Goal: Participate in discussion: Engage in conversation with other users on a specific topic

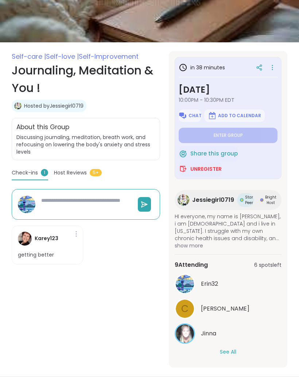
scroll to position [82, 0]
click at [233, 354] on button "See All" at bounding box center [228, 352] width 16 height 8
type textarea "*"
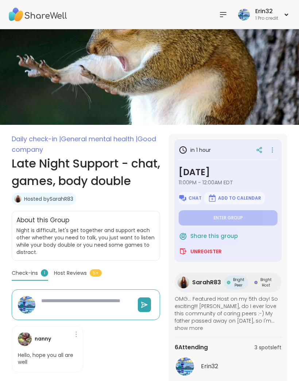
scroll to position [4, 0]
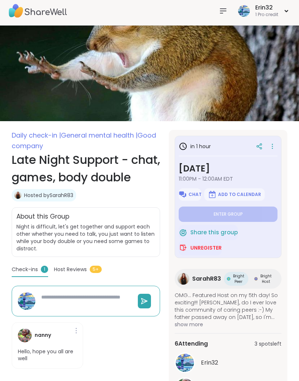
click at [217, 15] on div at bounding box center [223, 11] width 15 height 15
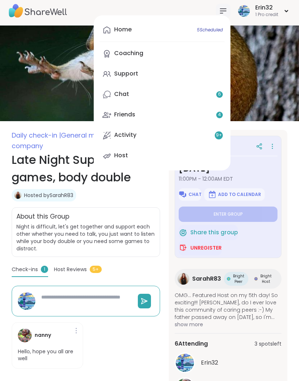
click at [215, 24] on link "Home 5 Scheduled" at bounding box center [162, 30] width 125 height 18
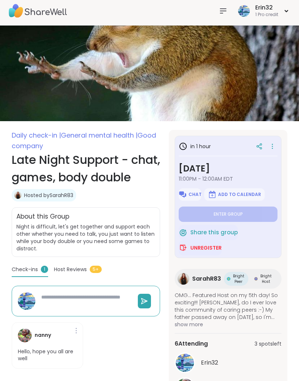
type textarea "*"
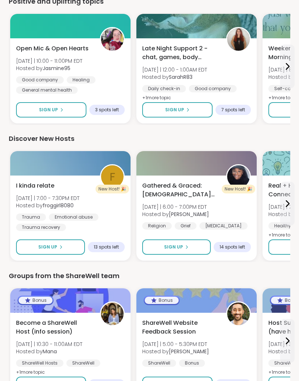
scroll to position [859, 0]
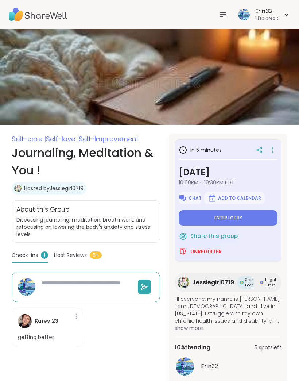
type textarea "*"
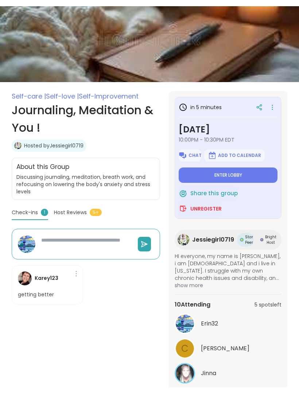
scroll to position [82, 0]
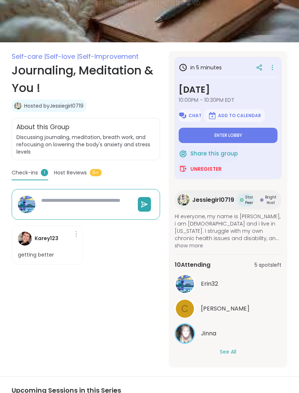
click at [254, 134] on button "Enter lobby" at bounding box center [228, 135] width 99 height 15
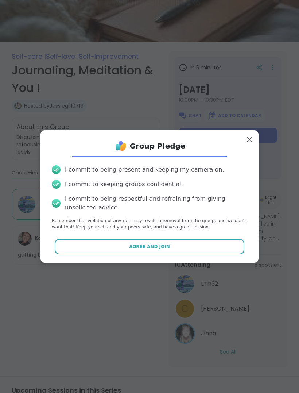
click at [190, 240] on button "Agree and Join" at bounding box center [150, 246] width 190 height 15
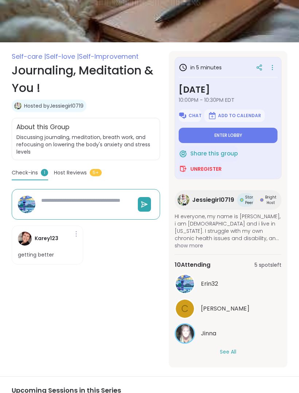
type textarea "*"
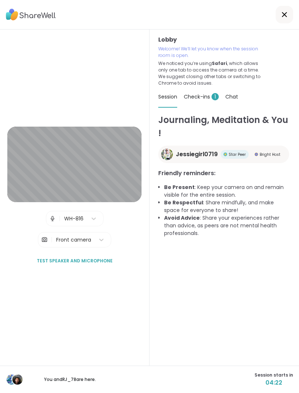
click at [292, 58] on div "Lobby Welcome! We’ll let you know when the session room is open. We noticed you…" at bounding box center [225, 198] width 150 height 336
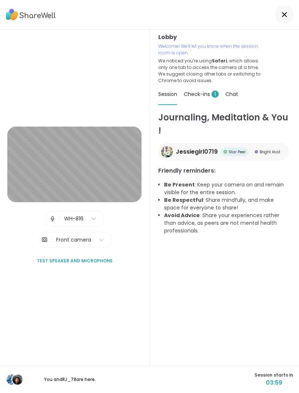
click at [272, 42] on div "Lobby Welcome! We’ll let you know when the session room is open. We noticed you…" at bounding box center [224, 58] width 132 height 51
click at [284, 334] on div "Journaling, Meditation & You ! Jessiegirl0719 Star Peer Bright Host Friendly re…" at bounding box center [224, 251] width 132 height 280
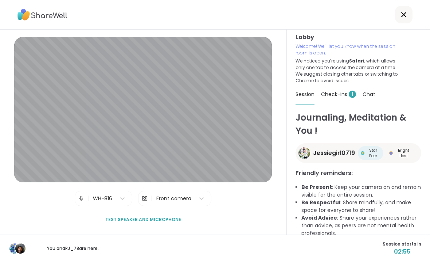
scroll to position [0, 0]
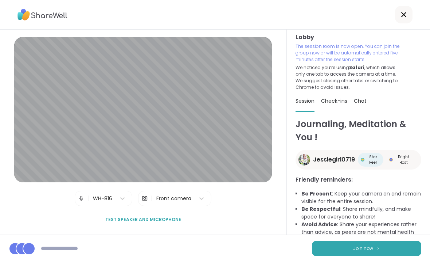
click at [299, 251] on button "Join now" at bounding box center [366, 247] width 109 height 15
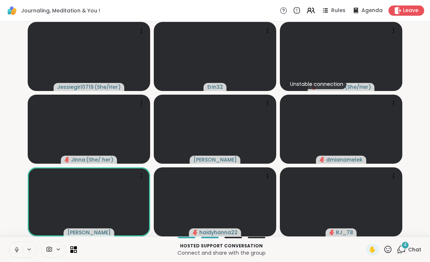
click at [299, 254] on div "4 Chat" at bounding box center [409, 249] width 24 height 12
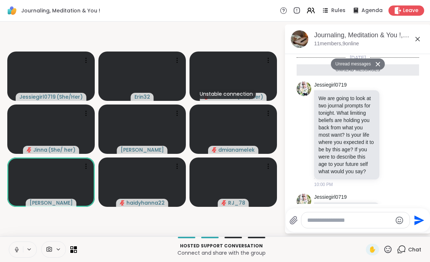
scroll to position [161, 0]
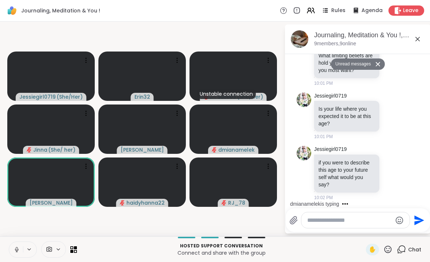
click at [299, 36] on div "Journaling, Meditation & You !, [DATE] 9 members, 9 online" at bounding box center [358, 39] width 146 height 30
click at [299, 40] on icon at bounding box center [418, 39] width 9 height 9
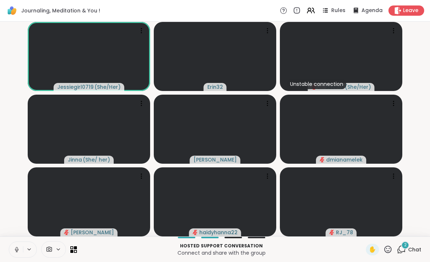
click at [299, 240] on div "Hosted support conversation Connect and share with the group ✋ 2 Chat" at bounding box center [215, 249] width 430 height 26
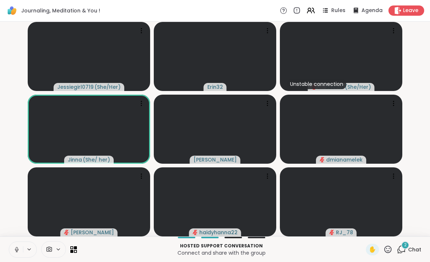
click at [299, 246] on span "Chat" at bounding box center [415, 249] width 13 height 7
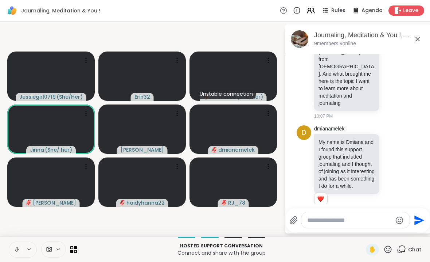
scroll to position [351, 0]
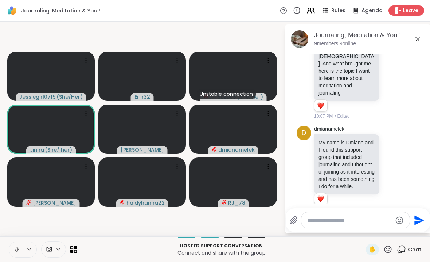
click at [299, 38] on icon at bounding box center [418, 39] width 9 height 9
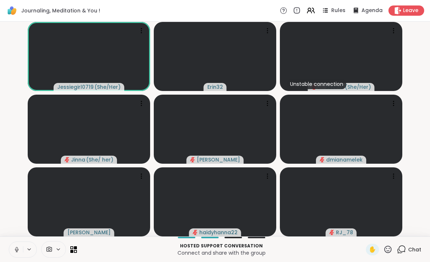
click at [299, 249] on span "Chat" at bounding box center [415, 249] width 13 height 7
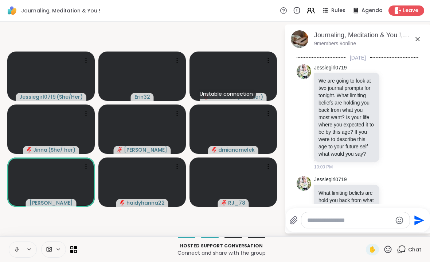
scroll to position [336, 0]
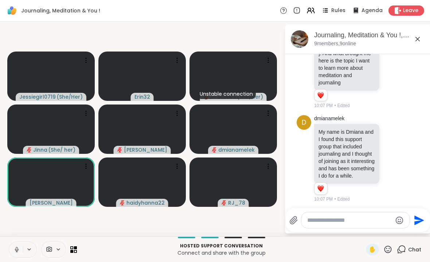
click at [299, 43] on icon at bounding box center [418, 39] width 9 height 9
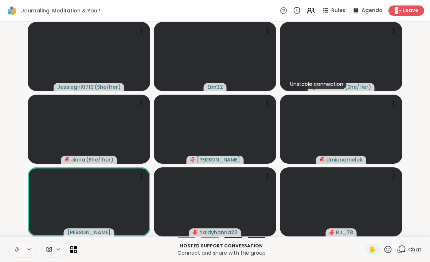
click at [299, 248] on span "Chat" at bounding box center [415, 249] width 13 height 7
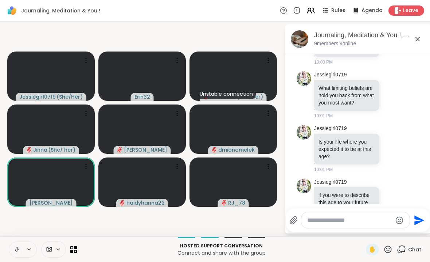
scroll to position [104, 0]
click at [299, 164] on div "Jessiegirl0719 Is your life where you expected it to be at this age? [DEMOGRAPH…" at bounding box center [358, 149] width 89 height 48
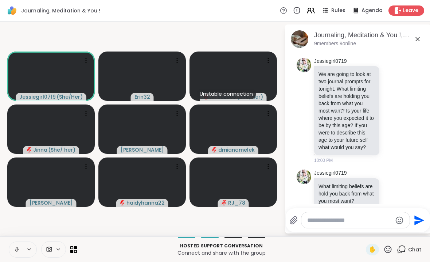
scroll to position [0, 0]
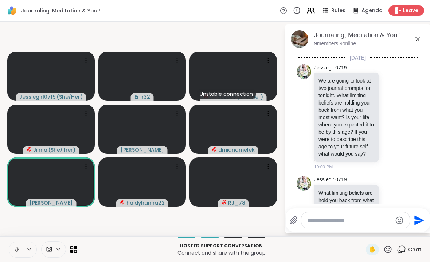
click at [299, 256] on div "Hosted support conversation Connect and share with the group ✋ Chat" at bounding box center [215, 249] width 430 height 26
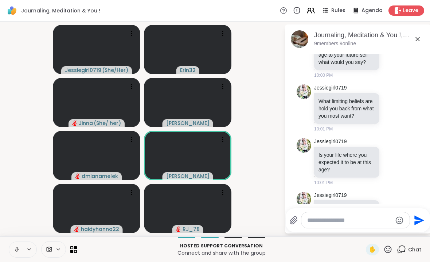
scroll to position [92, 0]
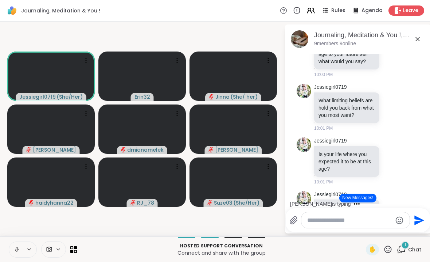
click at [1, 81] on div "Jessiegirl0719 ( She/Her ) Erin32 [PERSON_NAME] ( She/ her ) [PERSON_NAME] dmia…" at bounding box center [215, 129] width 430 height 215
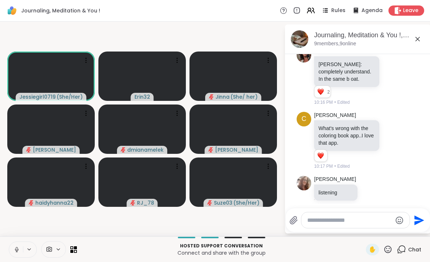
scroll to position [509, 0]
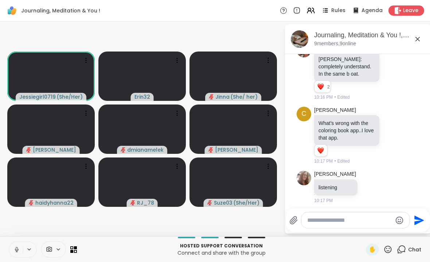
click at [299, 223] on textarea "Type your message" at bounding box center [350, 219] width 85 height 7
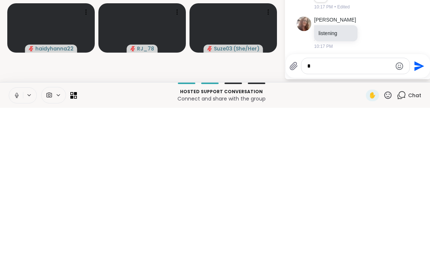
scroll to position [0, 0]
type textarea "**********"
click at [299, 209] on button "Send" at bounding box center [419, 217] width 16 height 16
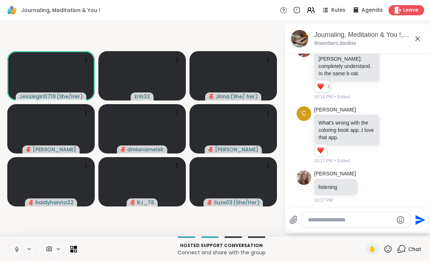
scroll to position [555, 0]
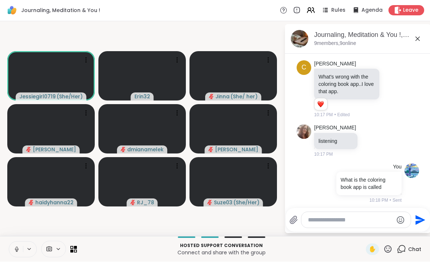
click at [13, 249] on button at bounding box center [16, 248] width 14 height 15
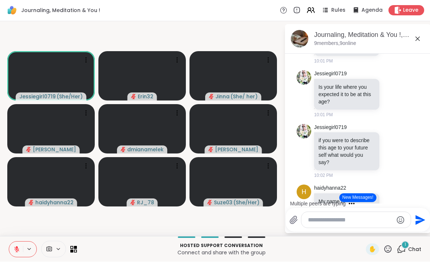
scroll to position [160, 0]
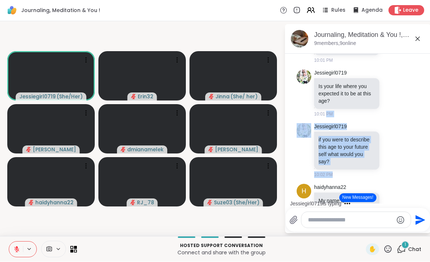
click at [299, 179] on div "Jessiegirl0719 if you were to describe this age to your future self what would …" at bounding box center [358, 150] width 123 height 61
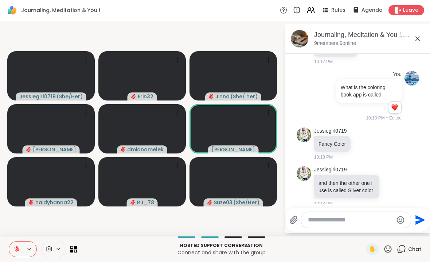
scroll to position [657, 0]
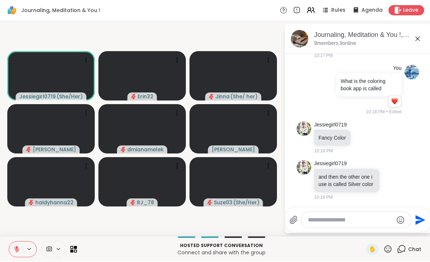
click at [86, 213] on video-player-container "Jessiegirl0719 ( She/Her ) Erin32 Jinna ( She/ her ) [PERSON_NAME] dmianamelek …" at bounding box center [142, 128] width 276 height 209
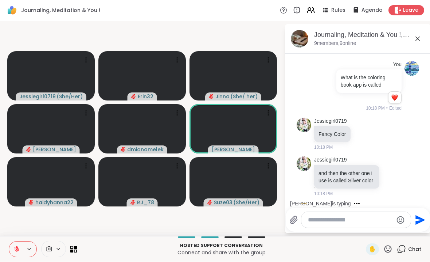
scroll to position [696, 0]
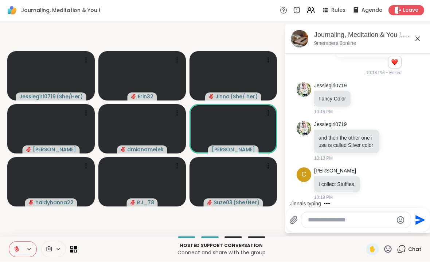
click at [23, 178] on video at bounding box center [51, 181] width 88 height 49
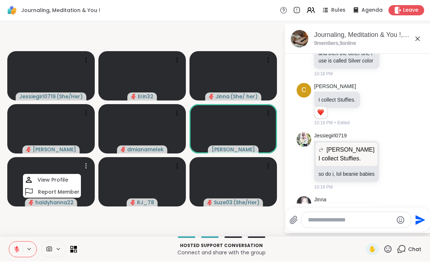
scroll to position [845, 0]
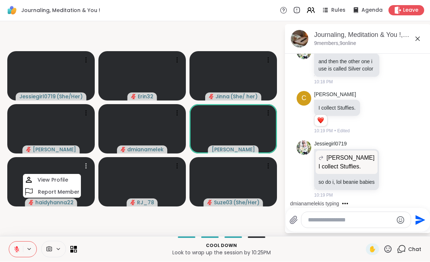
click at [63, 168] on video at bounding box center [51, 181] width 88 height 49
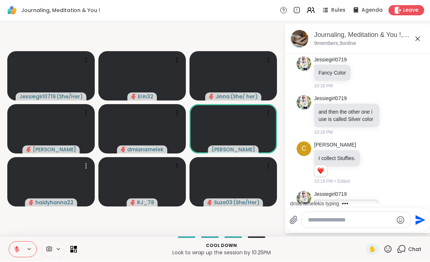
scroll to position [717, 0]
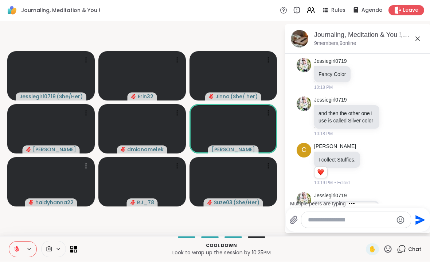
click at [17, 165] on video at bounding box center [51, 181] width 88 height 49
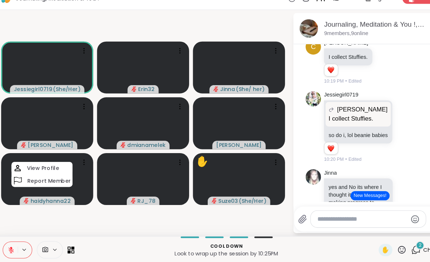
scroll to position [1017, 0]
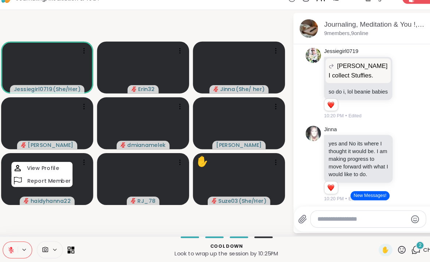
click at [299, 193] on button "New Messages!" at bounding box center [358, 197] width 37 height 9
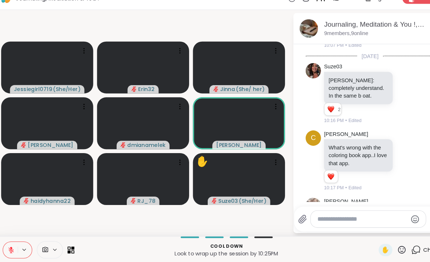
scroll to position [480, 0]
click at [299, 216] on textarea "Type your message" at bounding box center [350, 219] width 85 height 7
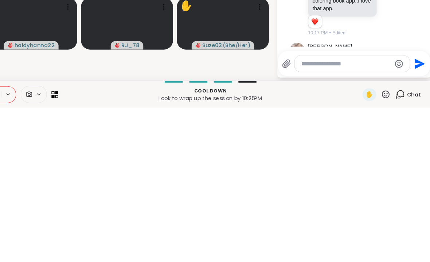
click at [299, 244] on icon at bounding box center [388, 248] width 9 height 9
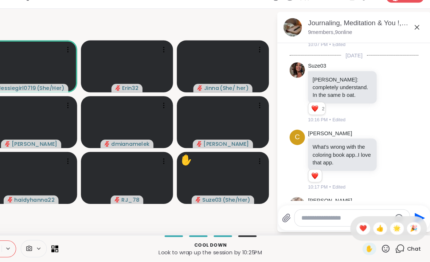
click at [299, 242] on p "Cool down" at bounding box center [221, 245] width 281 height 7
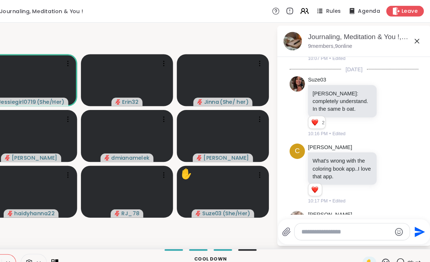
click at [299, 12] on icon at bounding box center [311, 10] width 9 height 9
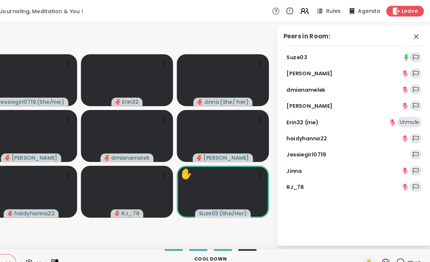
click at [295, 97] on div "[PERSON_NAME]" at bounding box center [358, 100] width 134 height 9
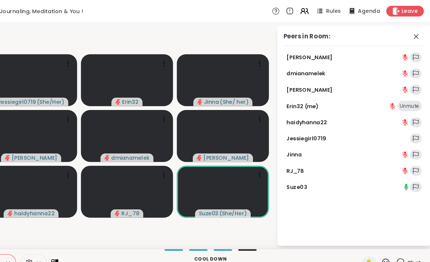
click at [293, 86] on div "[PERSON_NAME]" at bounding box center [358, 84] width 134 height 9
click at [246, 130] on video at bounding box center [234, 128] width 88 height 49
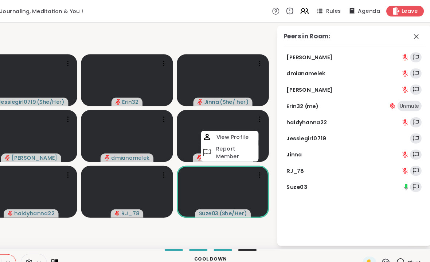
click at [280, 198] on div "Peers in Room: [PERSON_NAME] dmianamelek [PERSON_NAME] Erin32 (me) Unmute haidy…" at bounding box center [353, 128] width 146 height 209
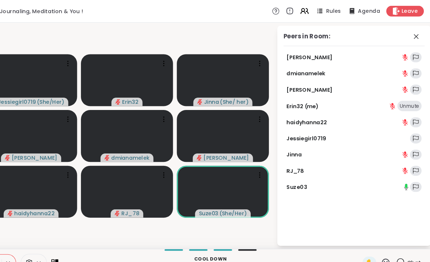
click at [249, 215] on video-player-container "Jessiegirl0719 ( She/Her ) Erin32 Jinna ( She/ her ) [PERSON_NAME] dmianamelek …" at bounding box center [142, 128] width 276 height 209
click at [299, 35] on icon at bounding box center [417, 34] width 4 height 4
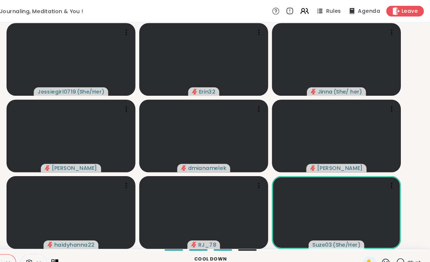
click at [299, 227] on video-player-container "Jessiegirl0719 ( She/Her ) Erin32 Jinna ( She/ her ) [PERSON_NAME] dmianamelek …" at bounding box center [215, 128] width 422 height 209
click at [299, 221] on video-player-container "Jessiegirl0719 ( She/Her ) Erin32 Jinna ( She/ her ) [PERSON_NAME] dmianamelek …" at bounding box center [215, 128] width 422 height 209
click at [299, 213] on video-player-container "Jessiegirl0719 ( She/Her ) Erin32 Jinna ( She/ her ) [PERSON_NAME] dmianamelek …" at bounding box center [215, 128] width 422 height 209
click at [299, 228] on video-player-container "Jessiegirl0719 ( She/Her ) Erin32 Jinna ( She/ her ) [PERSON_NAME] dmianamelek …" at bounding box center [215, 128] width 422 height 209
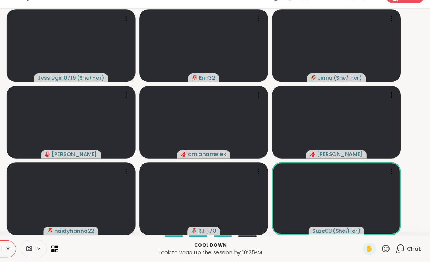
click at [299, 246] on span "Chat" at bounding box center [415, 249] width 13 height 7
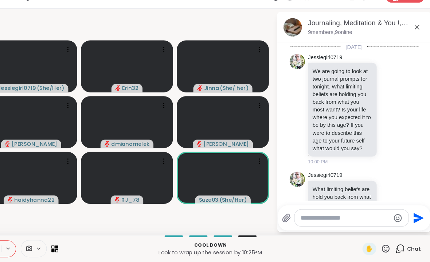
scroll to position [992, 0]
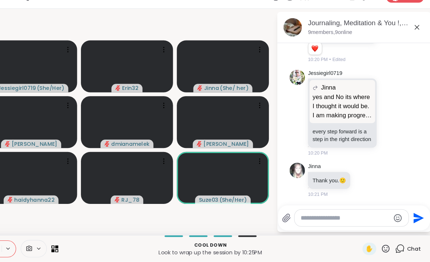
click at [299, 216] on textarea "Type your message" at bounding box center [350, 219] width 85 height 7
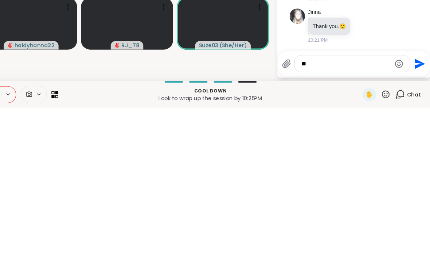
type textarea "*"
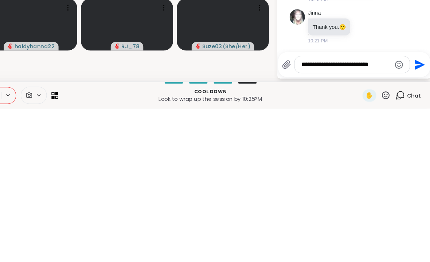
type textarea "**********"
click at [299, 215] on icon "Send" at bounding box center [421, 220] width 10 height 10
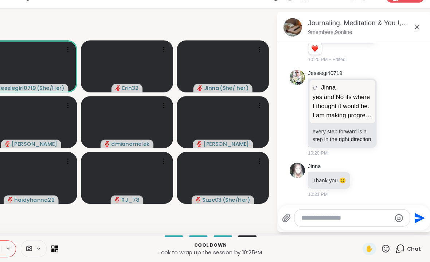
scroll to position [1038, 0]
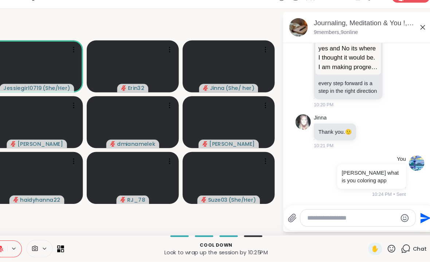
click at [299, 35] on icon at bounding box center [418, 39] width 9 height 9
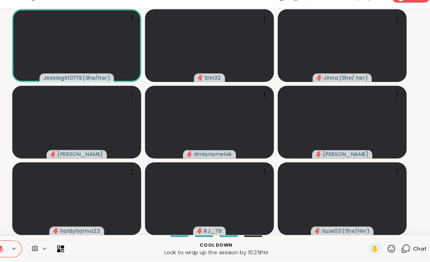
click at [299, 246] on span "Chat" at bounding box center [415, 249] width 13 height 7
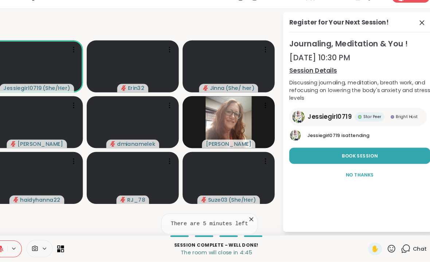
click at [299, 153] on button "Book Session" at bounding box center [358, 160] width 134 height 15
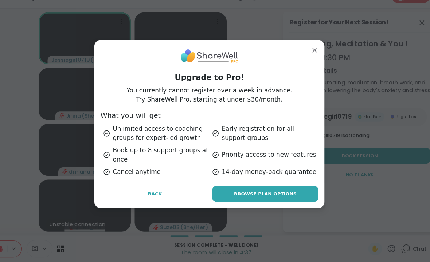
click at [282, 189] on link "Browse Plan Options" at bounding box center [268, 196] width 101 height 15
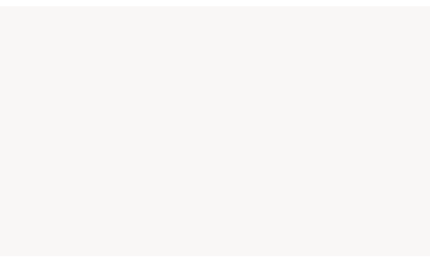
scroll to position [0, 0]
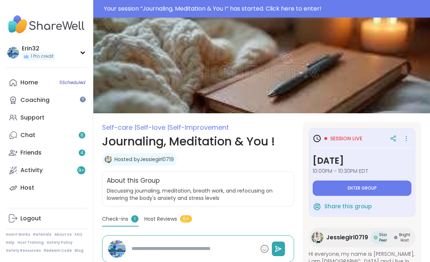
click at [404, 189] on button "Enter group" at bounding box center [362, 187] width 99 height 15
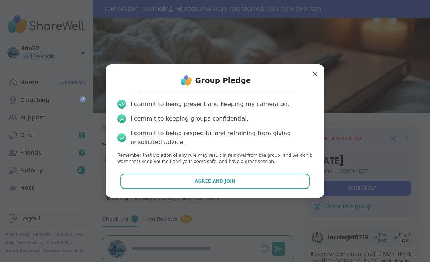
click at [287, 178] on button "Agree and Join" at bounding box center [215, 180] width 190 height 15
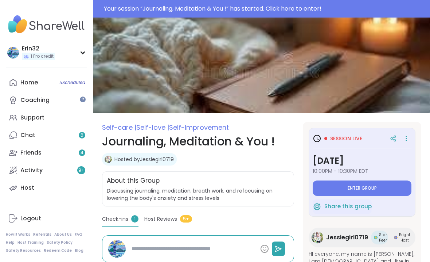
type textarea "*"
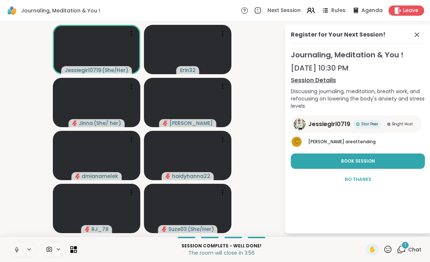
click at [413, 247] on span "Chat" at bounding box center [415, 249] width 13 height 7
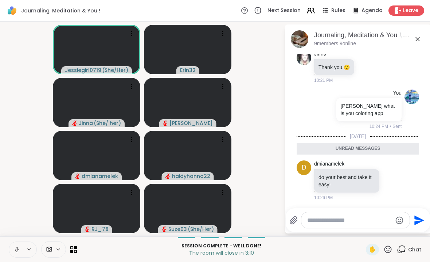
scroll to position [1109, 0]
click at [422, 40] on icon at bounding box center [418, 39] width 9 height 9
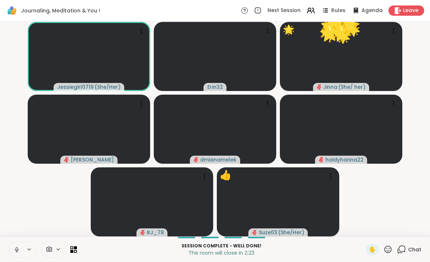
click at [393, 250] on icon at bounding box center [388, 248] width 9 height 9
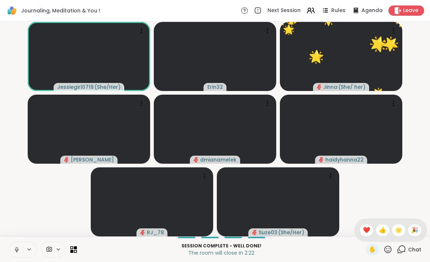
click at [366, 228] on span "❤️" at bounding box center [366, 229] width 7 height 9
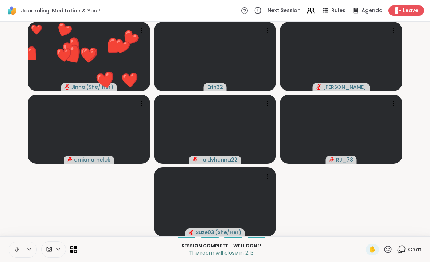
click at [415, 12] on span "Leave" at bounding box center [410, 10] width 15 height 7
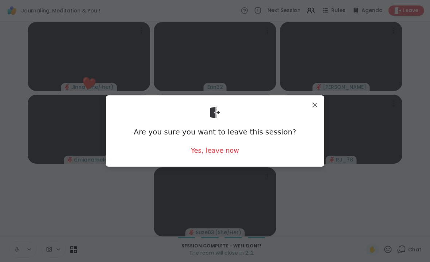
click at [233, 154] on div "Yes, leave now" at bounding box center [215, 150] width 48 height 9
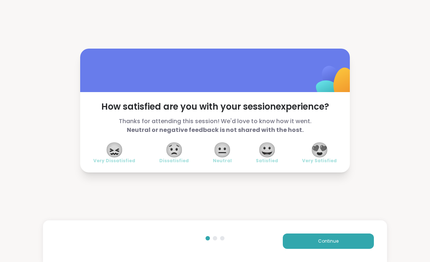
click at [326, 151] on span "😍" at bounding box center [320, 149] width 18 height 13
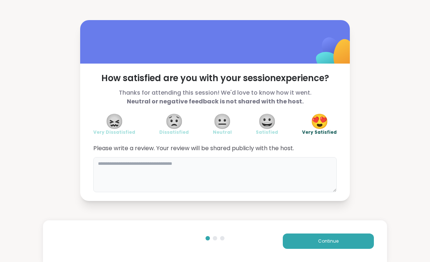
click at [295, 171] on textarea at bounding box center [215, 174] width 244 height 35
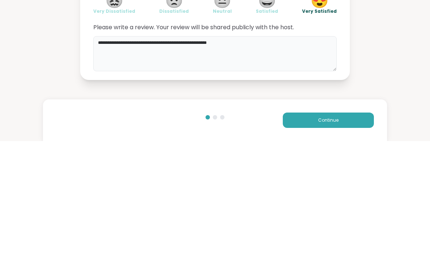
type textarea "**********"
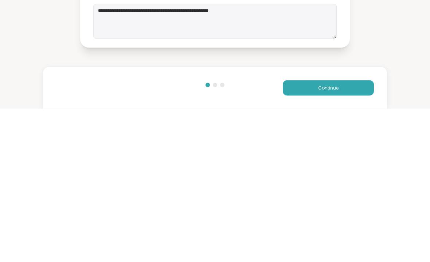
click at [349, 233] on button "Continue" at bounding box center [328, 240] width 91 height 15
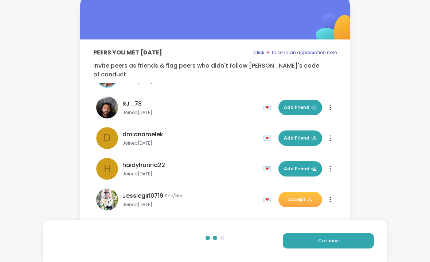
scroll to position [114, 0]
click at [306, 196] on span "Accept" at bounding box center [300, 199] width 25 height 7
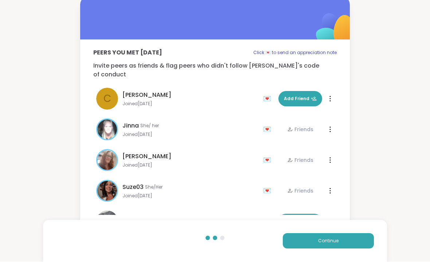
scroll to position [0, 0]
click at [335, 238] on span "Continue" at bounding box center [328, 240] width 20 height 7
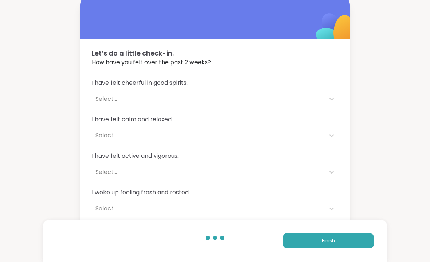
scroll to position [4, 0]
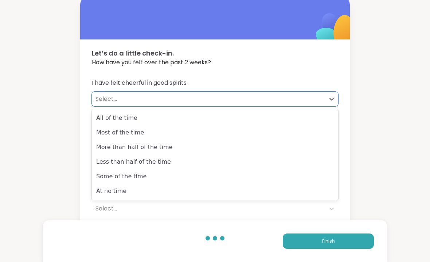
click at [303, 144] on div "More than half of the time" at bounding box center [215, 147] width 247 height 15
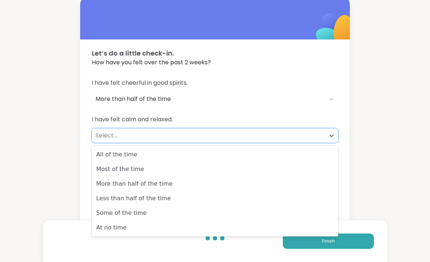
click at [303, 159] on div "All of the time" at bounding box center [215, 154] width 247 height 15
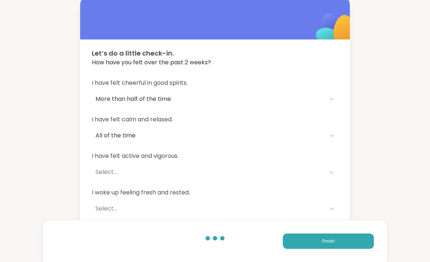
click at [340, 170] on div "I have felt cheerful in good spirits. More than half of the time I have felt ca…" at bounding box center [215, 165] width 270 height 191
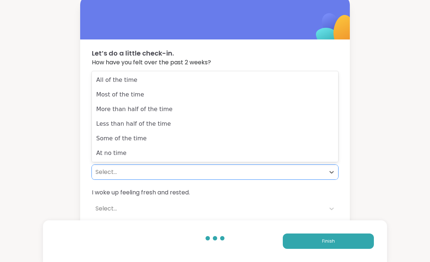
click at [299, 134] on div "Some of the time" at bounding box center [215, 138] width 247 height 15
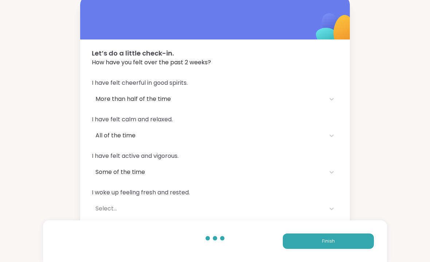
click at [339, 199] on div "I have felt cheerful in good spirits. More than half of the time I have felt ca…" at bounding box center [215, 165] width 270 height 191
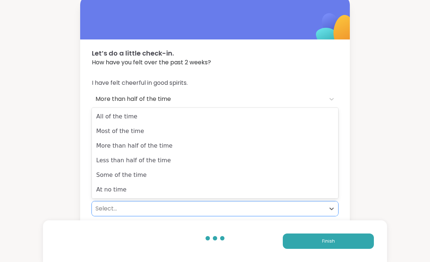
click at [295, 135] on div "Most of the time" at bounding box center [215, 131] width 247 height 15
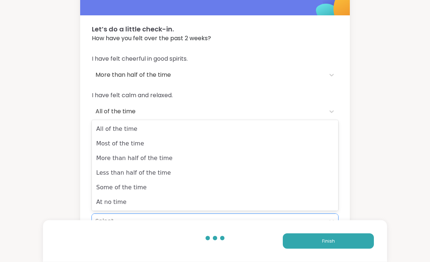
scroll to position [28, 0]
click at [294, 133] on div "All of the time" at bounding box center [215, 128] width 247 height 15
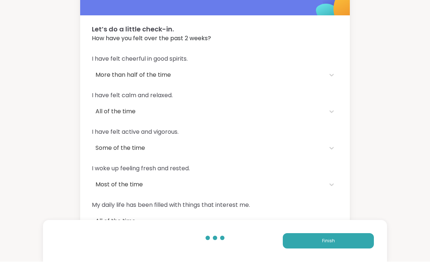
click at [320, 248] on button "Finish" at bounding box center [328, 240] width 91 height 15
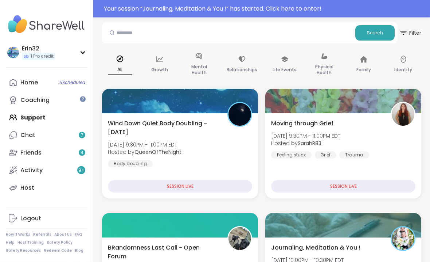
scroll to position [84, 0]
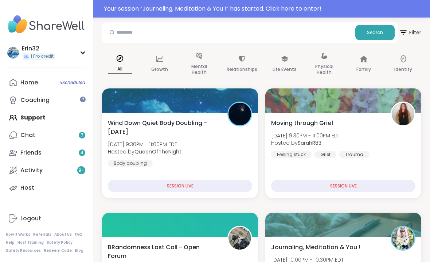
click at [26, 81] on div "Home 5 Scheduled" at bounding box center [29, 82] width 18 height 8
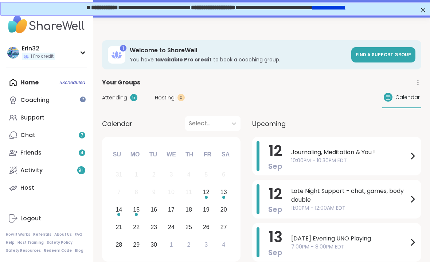
click at [345, 9] on link "**********" at bounding box center [328, 6] width 33 height 5
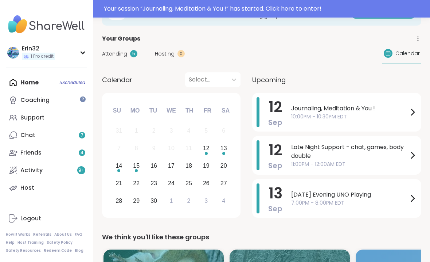
scroll to position [44, 0]
click at [372, 163] on span "11:00PM - 12:00AM EDT" at bounding box center [349, 164] width 117 height 8
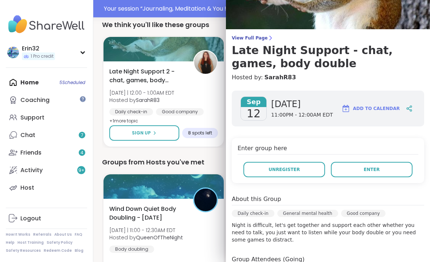
scroll to position [256, 0]
click at [380, 170] on button "Enter" at bounding box center [372, 169] width 82 height 15
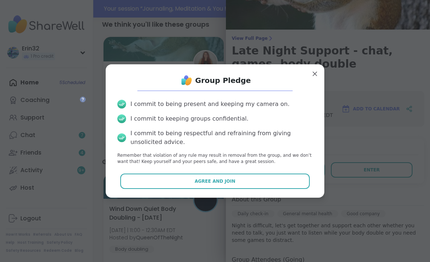
click at [289, 170] on div "I commit to being present and keeping my camera on. I commit to keeping groups …" at bounding box center [215, 132] width 207 height 77
click at [295, 182] on button "Agree and Join" at bounding box center [215, 180] width 190 height 15
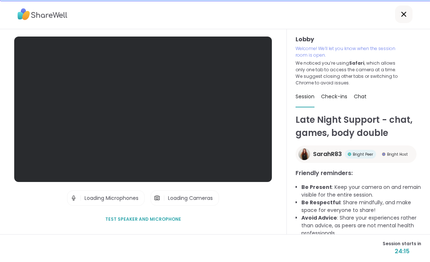
scroll to position [16, 0]
